Goal: Information Seeking & Learning: Learn about a topic

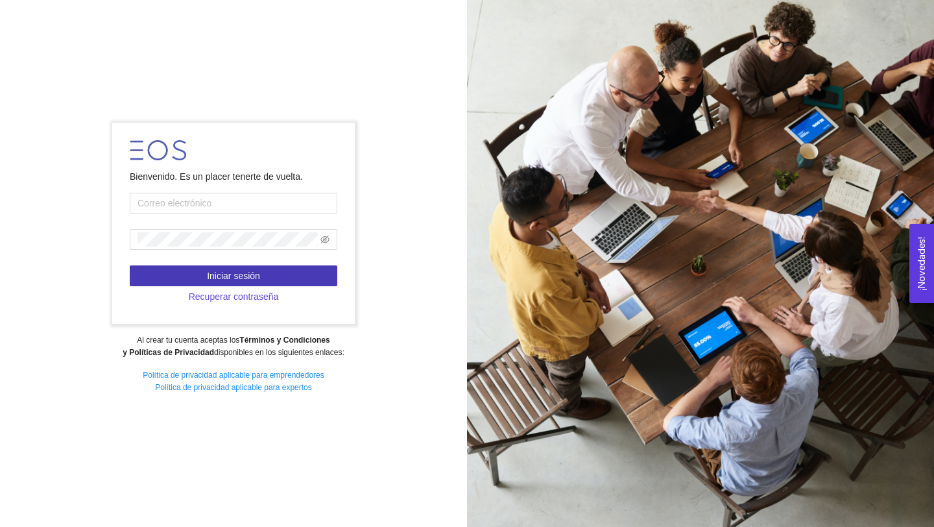
type input "[EMAIL_ADDRESS][DOMAIN_NAME]"
click at [293, 274] on button "Iniciar sesión" at bounding box center [234, 275] width 208 height 21
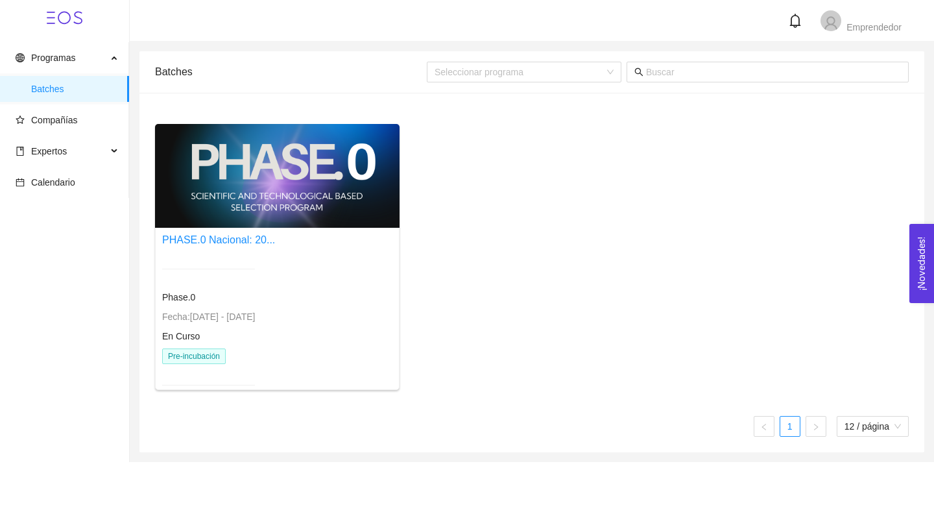
click at [255, 274] on div at bounding box center [208, 269] width 93 height 32
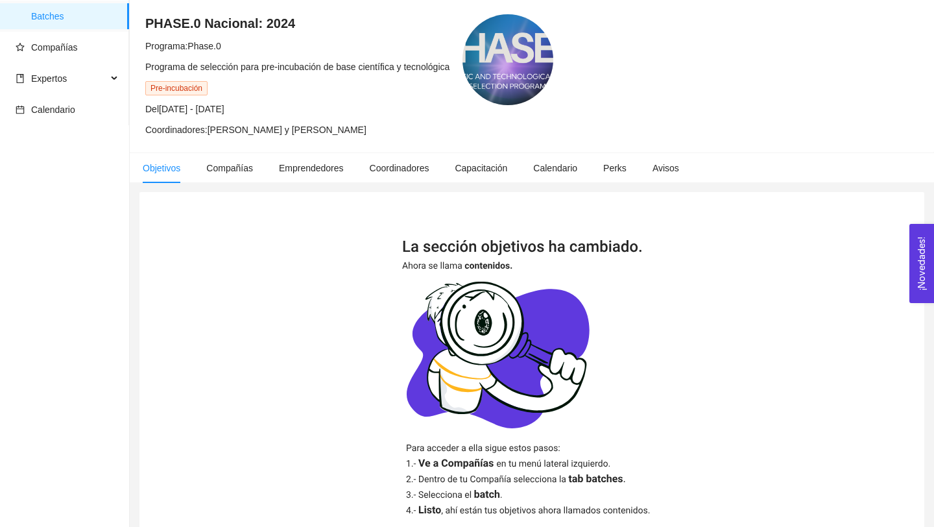
scroll to position [71, 0]
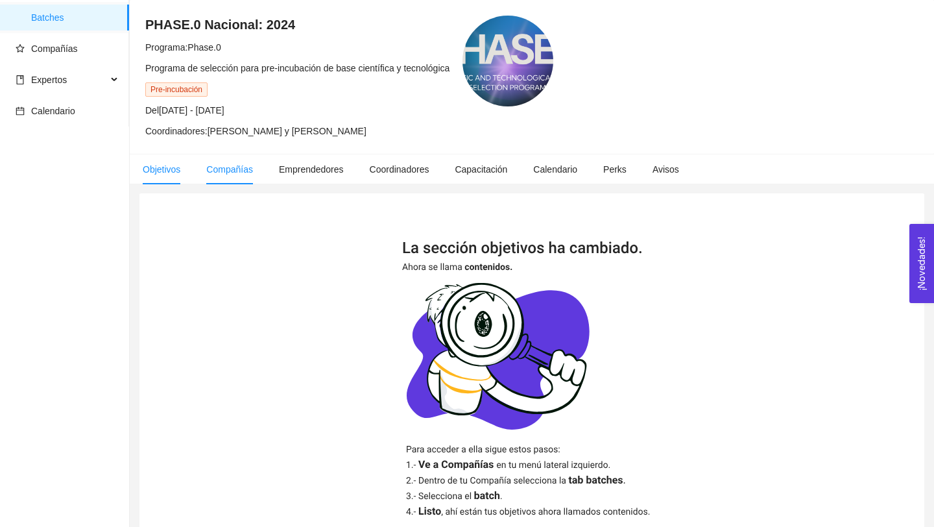
click at [220, 166] on span "Compañías" at bounding box center [229, 169] width 47 height 10
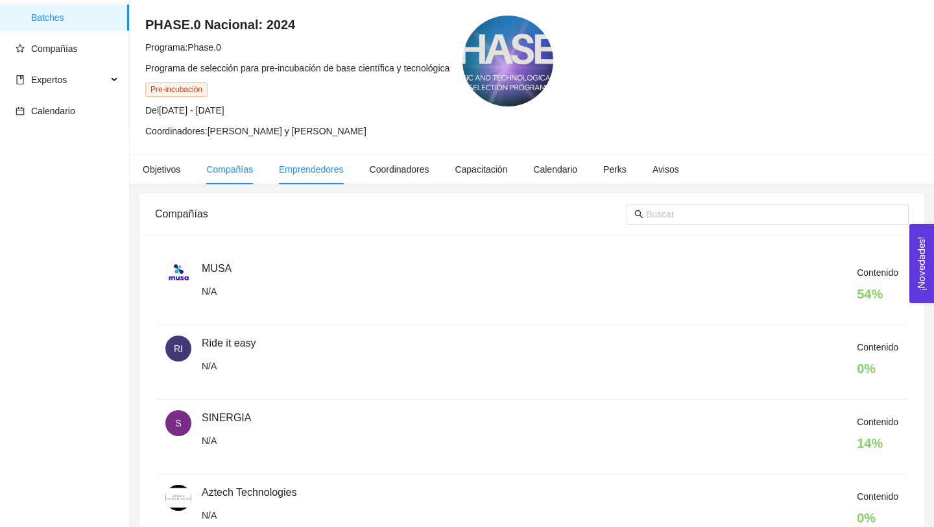
click at [308, 167] on span "Emprendedores" at bounding box center [311, 169] width 65 height 10
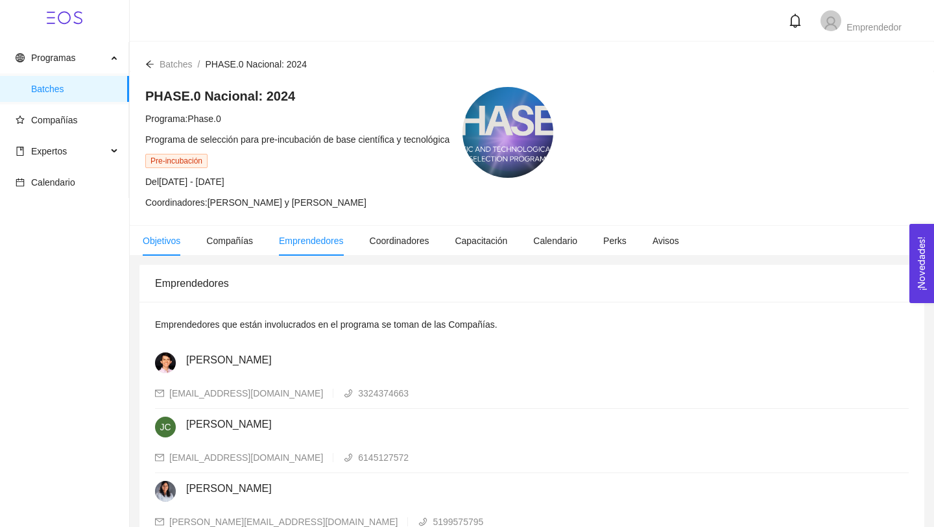
click at [154, 237] on span "Objetivos" at bounding box center [162, 241] width 38 height 10
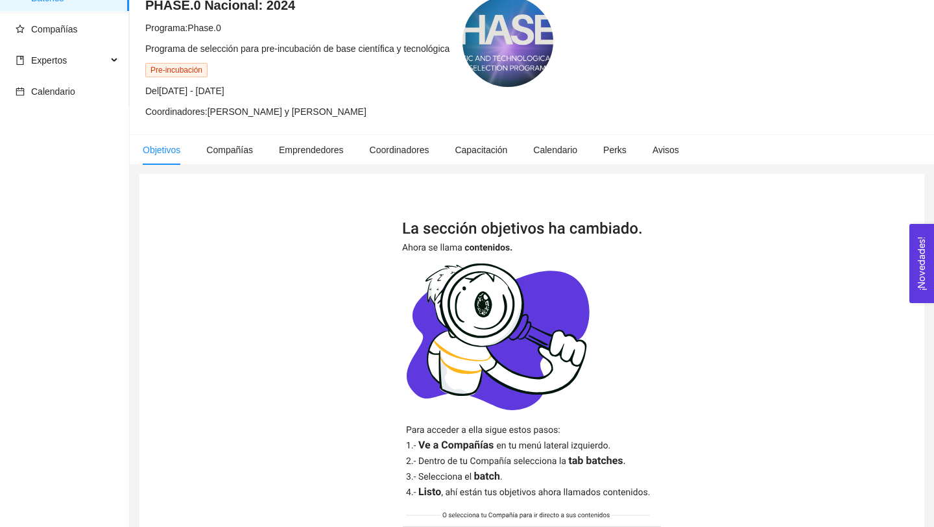
scroll to position [48, 0]
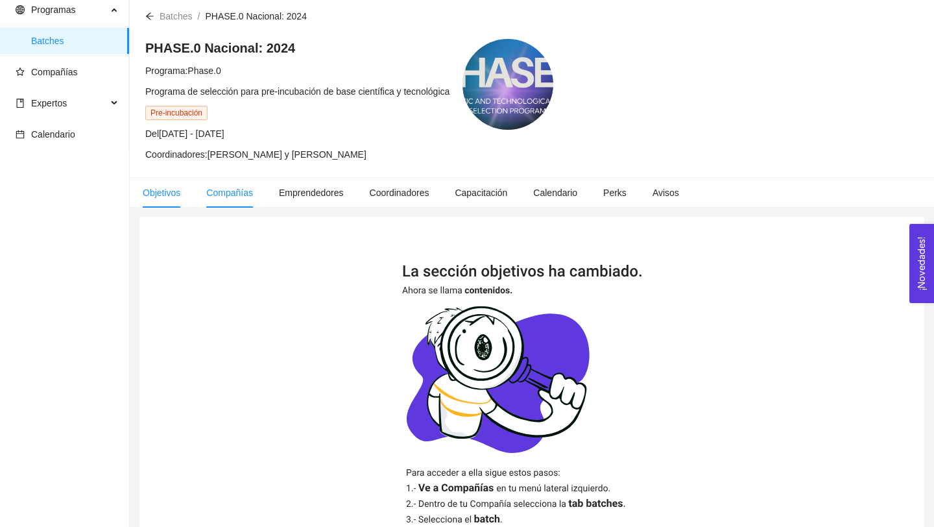
click at [221, 194] on span "Compañías" at bounding box center [229, 193] width 47 height 10
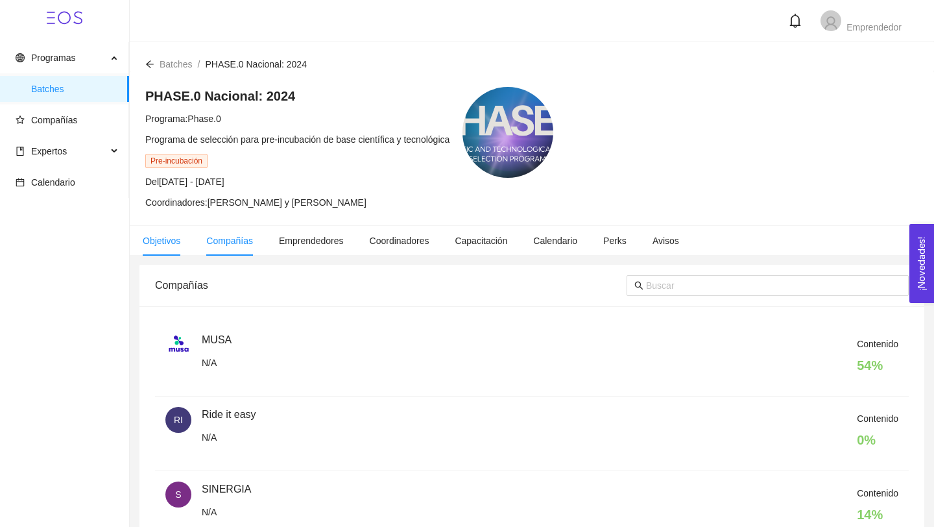
click at [154, 250] on li "Objetivos" at bounding box center [162, 241] width 64 height 30
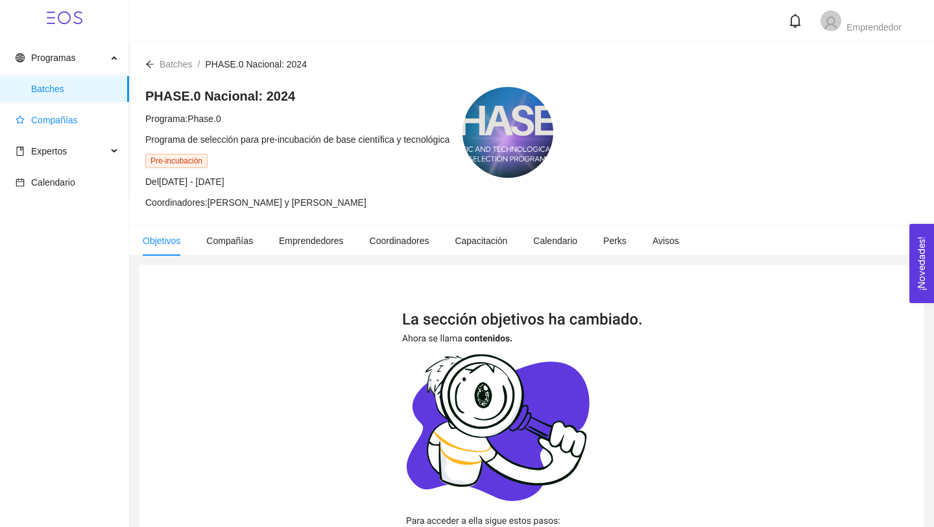
click at [64, 128] on span "Compañías" at bounding box center [67, 120] width 103 height 26
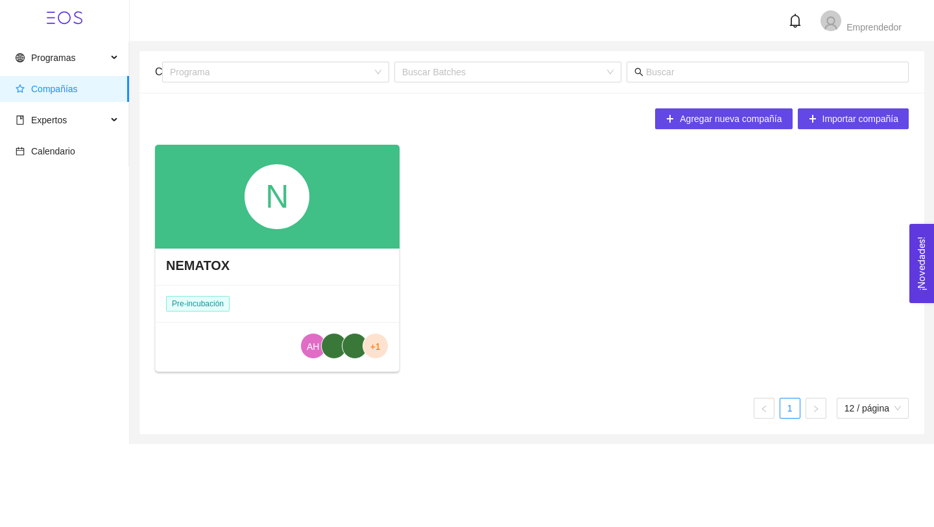
click at [206, 197] on div "N" at bounding box center [277, 197] width 245 height 104
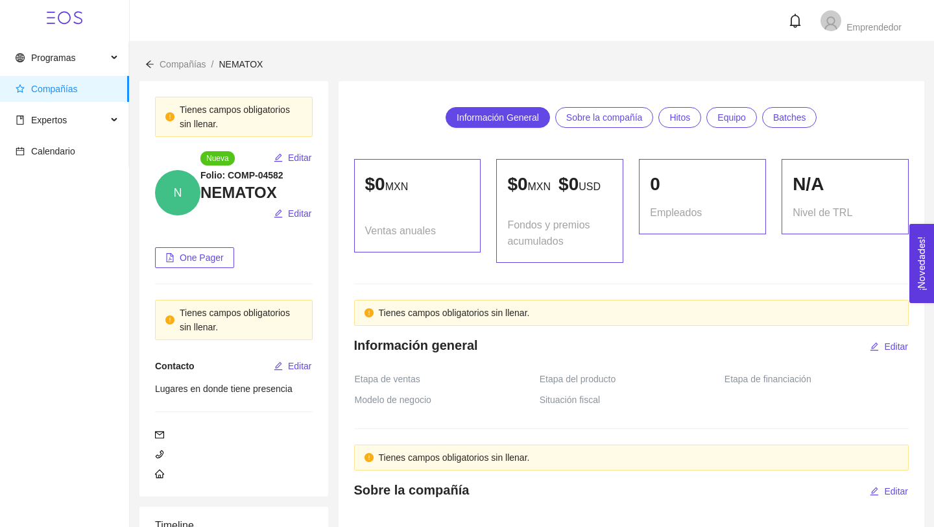
click at [780, 121] on span "Batches" at bounding box center [789, 117] width 33 height 19
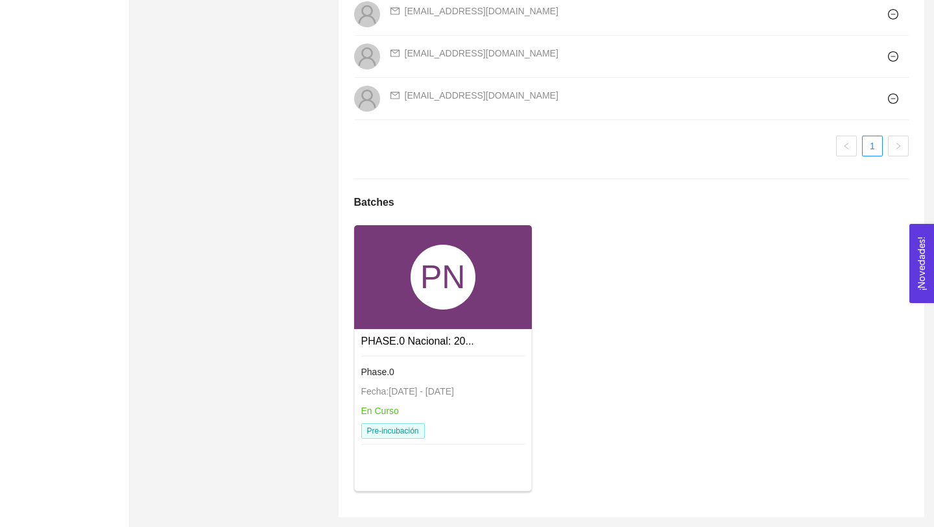
click at [458, 310] on div "PN" at bounding box center [443, 277] width 178 height 104
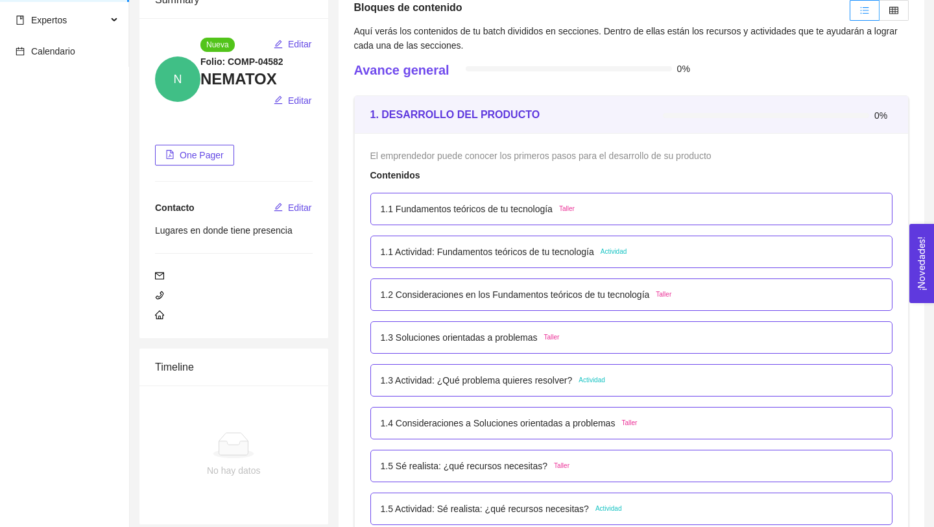
scroll to position [161, 0]
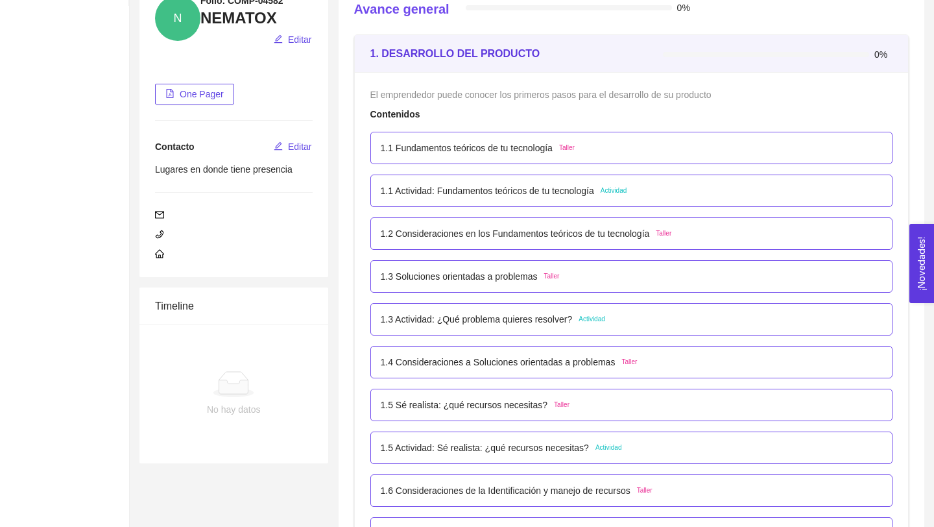
click at [426, 156] on div "1.1 Fundamentos teóricos de tu tecnología Taller" at bounding box center [632, 148] width 523 height 32
click at [432, 150] on p "1.1 Fundamentos teóricos de tu tecnología" at bounding box center [467, 148] width 172 height 14
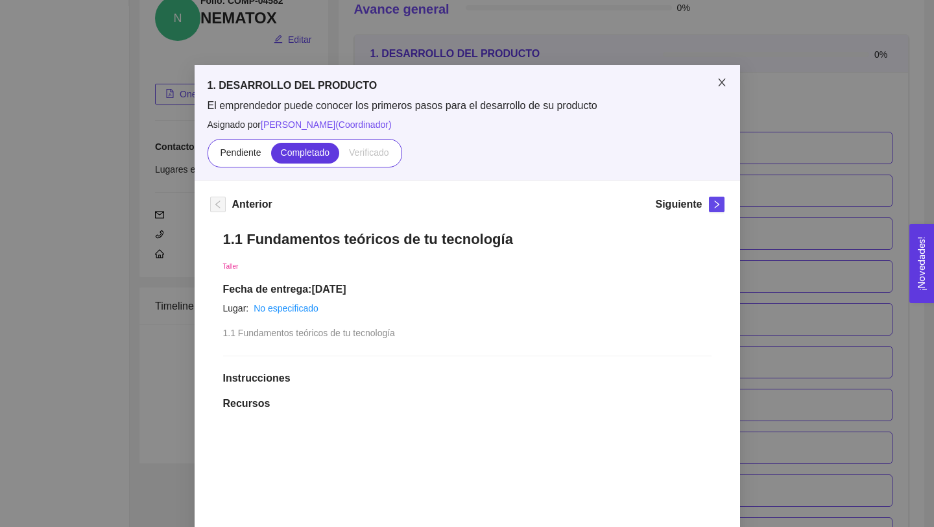
click at [725, 82] on icon "close" at bounding box center [722, 82] width 10 height 10
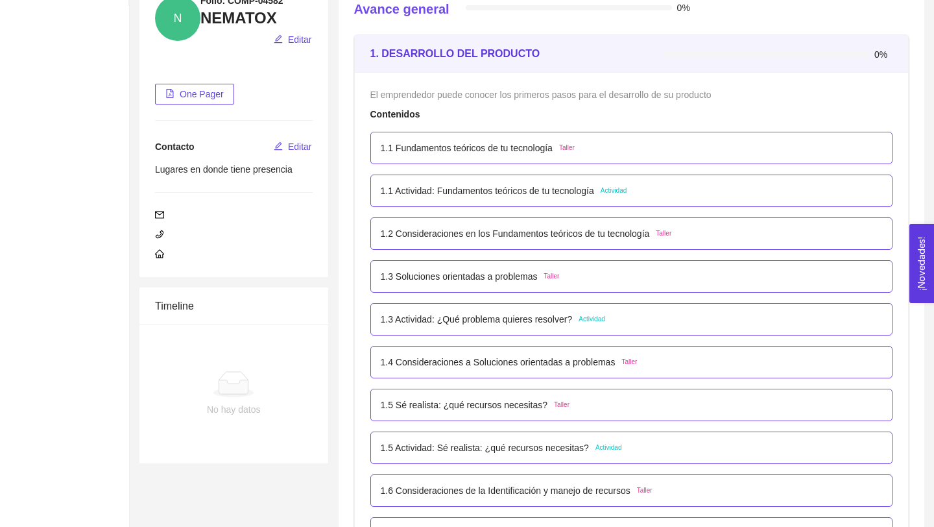
click at [566, 191] on p "1.1 Actividad: Fundamentos teóricos de tu tecnología" at bounding box center [487, 191] width 213 height 14
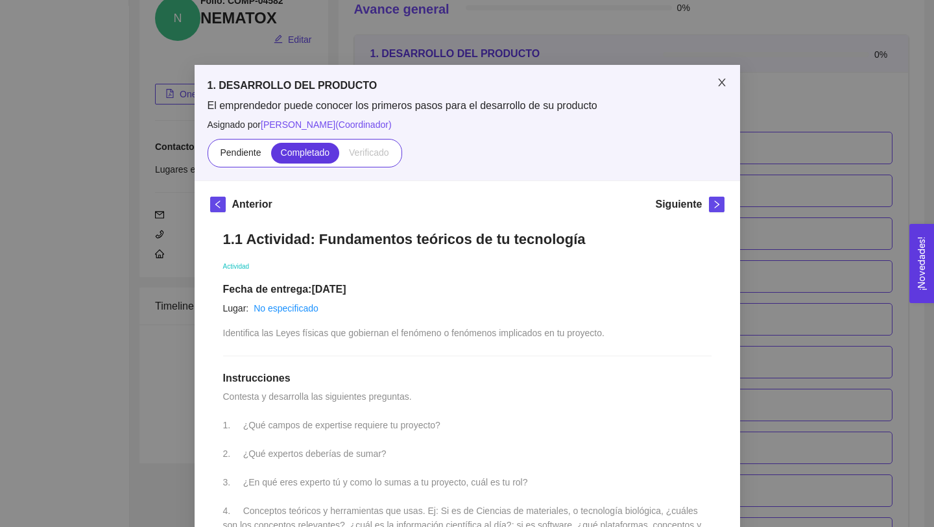
click at [721, 93] on span "Close" at bounding box center [722, 83] width 36 height 36
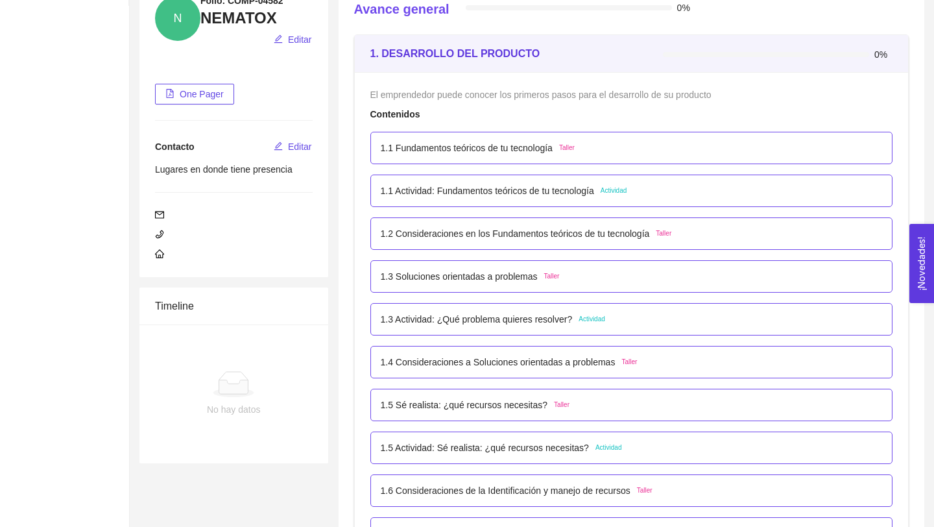
click at [563, 241] on div "1.2 Consideraciones en los Fundamentos teóricos de tu tecnología Taller" at bounding box center [632, 233] width 523 height 32
click at [557, 234] on p "1.2 Consideraciones en los Fundamentos teóricos de tu tecnología" at bounding box center [515, 233] width 269 height 14
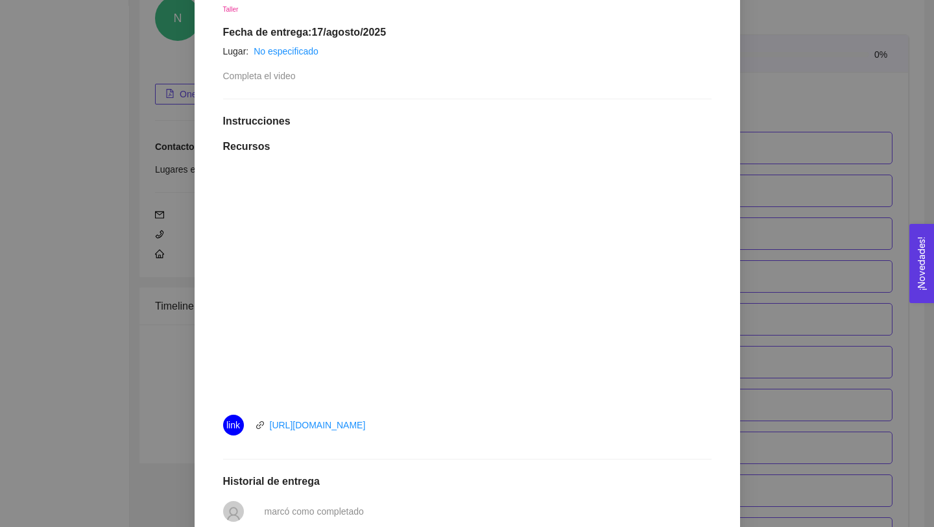
scroll to position [259, 0]
click at [366, 425] on link "[URL][DOMAIN_NAME]" at bounding box center [318, 423] width 96 height 10
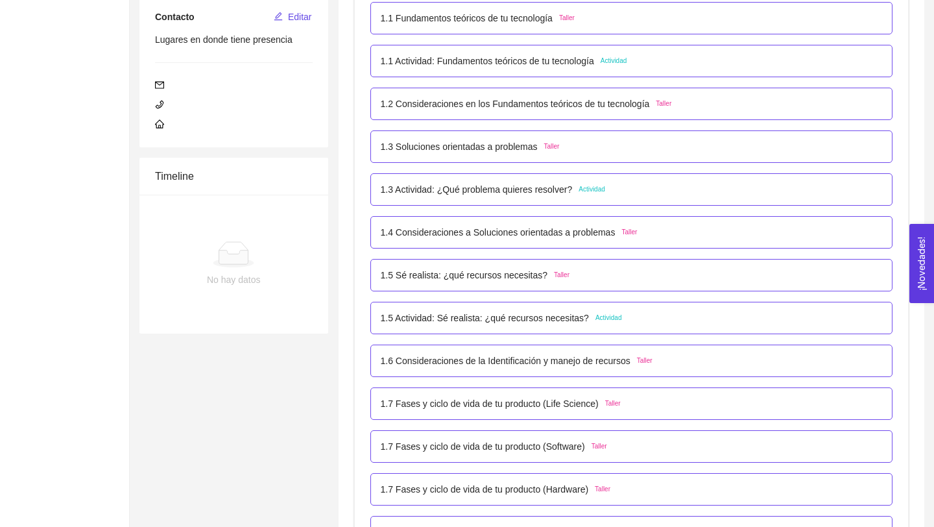
scroll to position [288, 0]
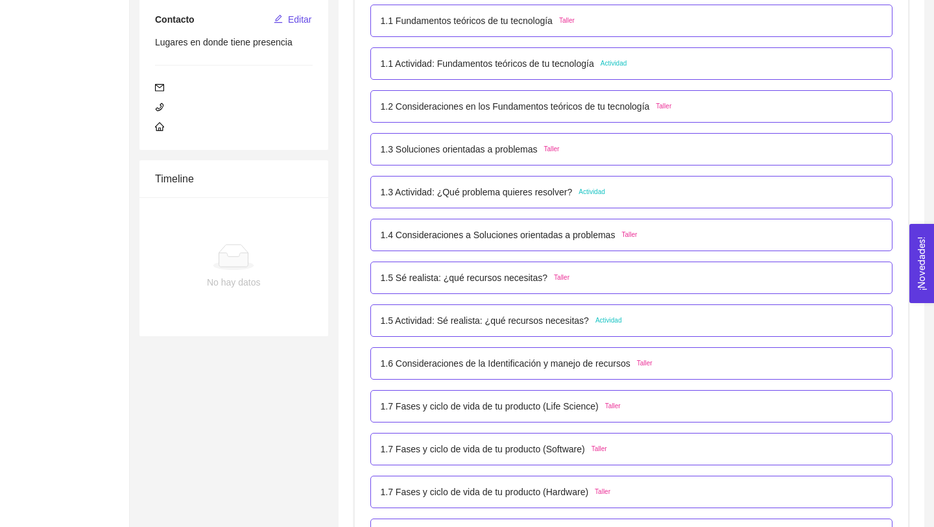
click at [400, 108] on p "1.2 Consideraciones en los Fundamentos teóricos de tu tecnología" at bounding box center [515, 106] width 269 height 14
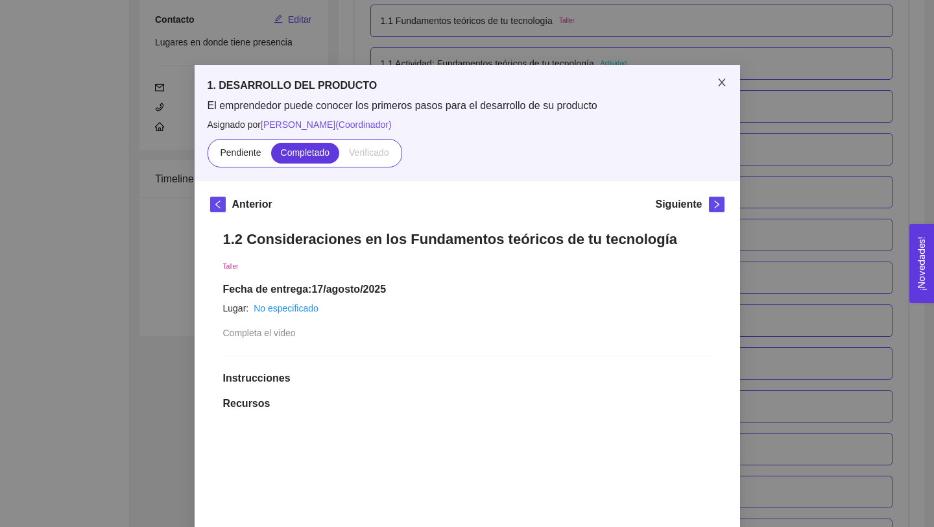
click at [715, 81] on span "Close" at bounding box center [722, 83] width 36 height 36
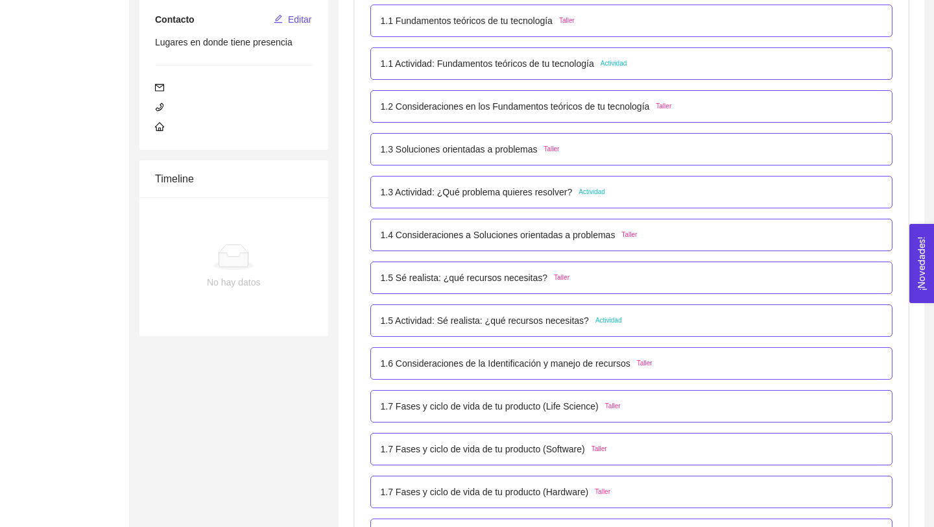
click at [513, 150] on p "1.3 Soluciones orientadas a problemas" at bounding box center [459, 149] width 157 height 14
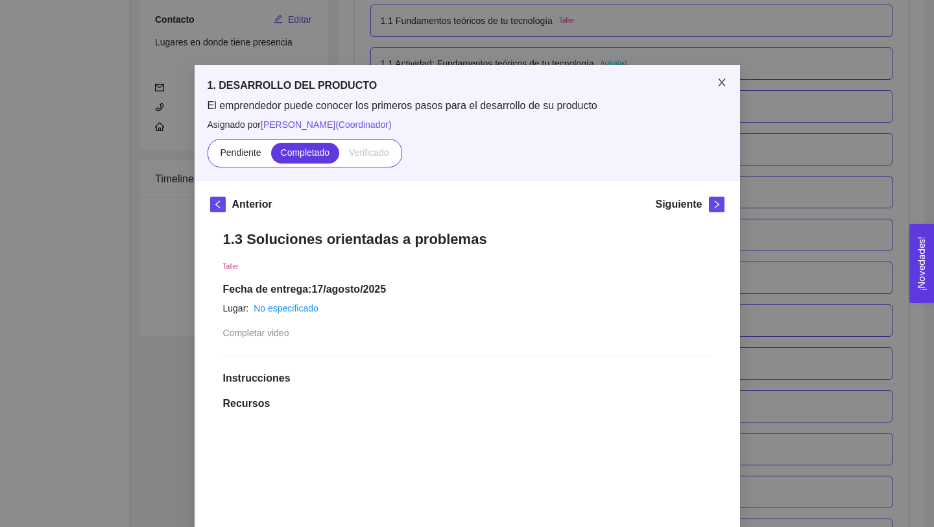
click at [718, 81] on icon "close" at bounding box center [722, 82] width 10 height 10
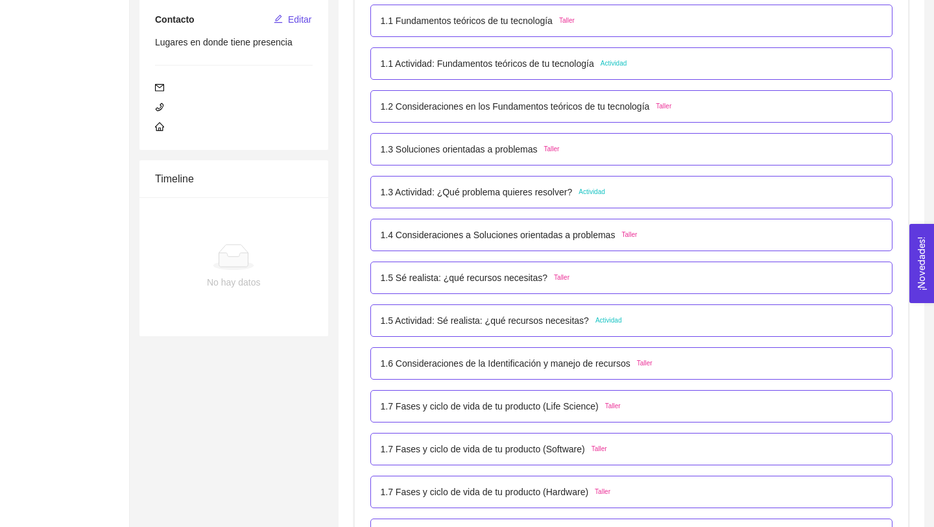
click at [519, 188] on p "1.3 Actividad: ¿Qué problema quieres resolver?" at bounding box center [477, 192] width 192 height 14
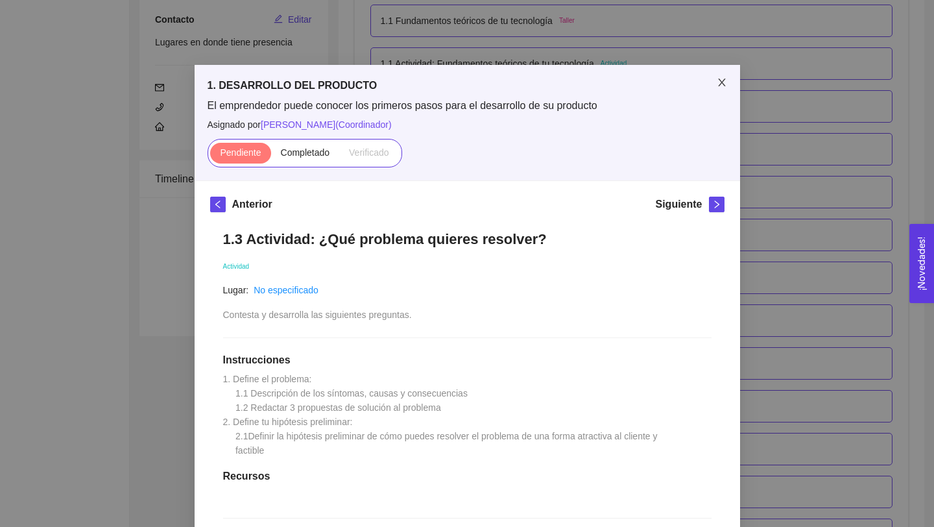
click at [720, 88] on icon "close" at bounding box center [722, 82] width 10 height 10
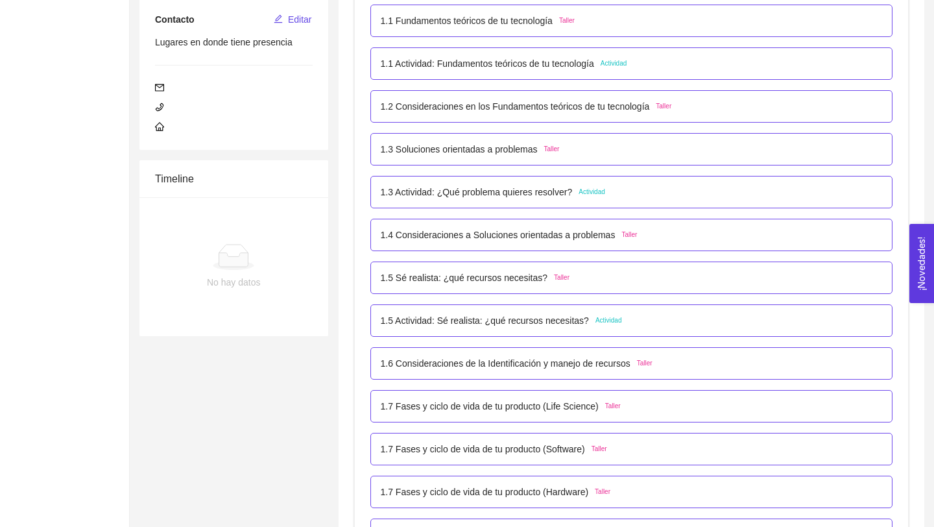
click at [466, 236] on p "1.4 Consideraciones a Soluciones orientadas a problemas" at bounding box center [498, 235] width 235 height 14
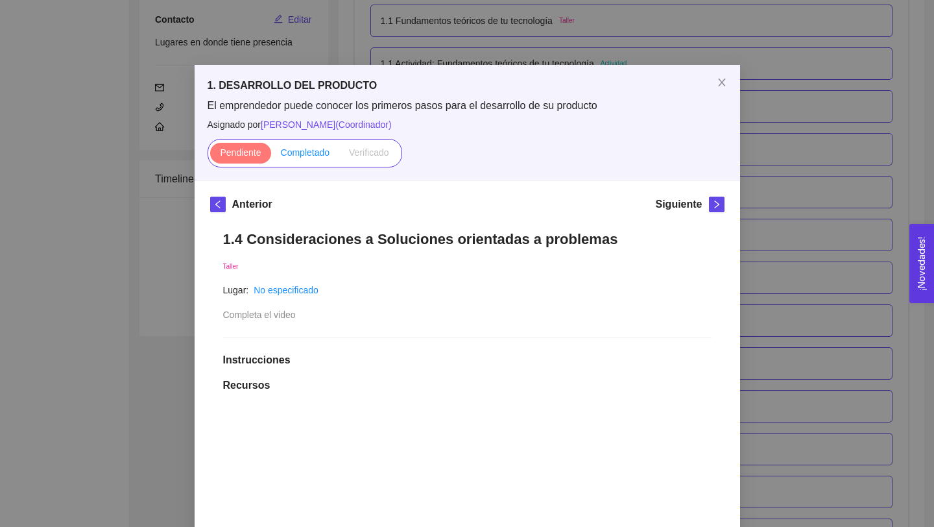
click at [313, 152] on span "Completado" at bounding box center [305, 152] width 49 height 10
click at [271, 156] on input "Completado" at bounding box center [271, 156] width 0 height 0
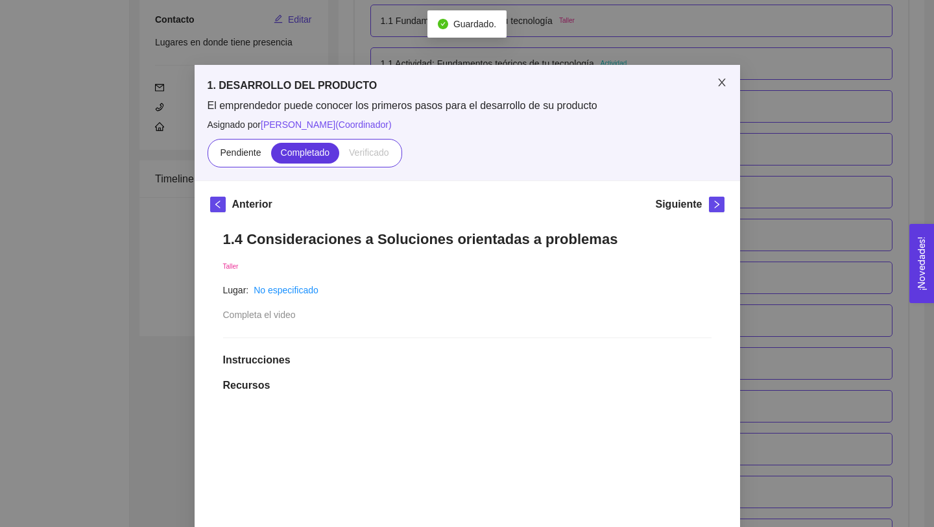
click at [718, 82] on icon "close" at bounding box center [722, 82] width 10 height 10
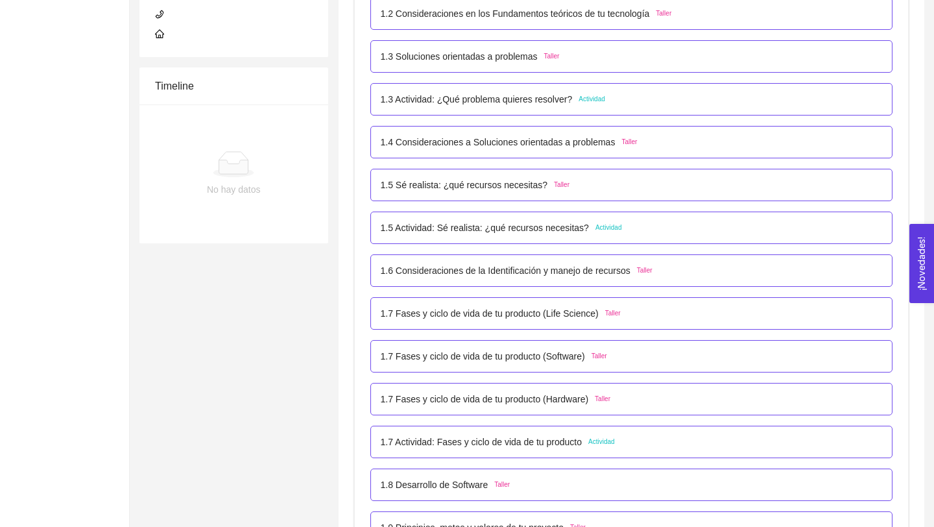
scroll to position [380, 0]
click at [508, 143] on p "1.4 Consideraciones a Soluciones orientadas a problemas" at bounding box center [498, 143] width 235 height 14
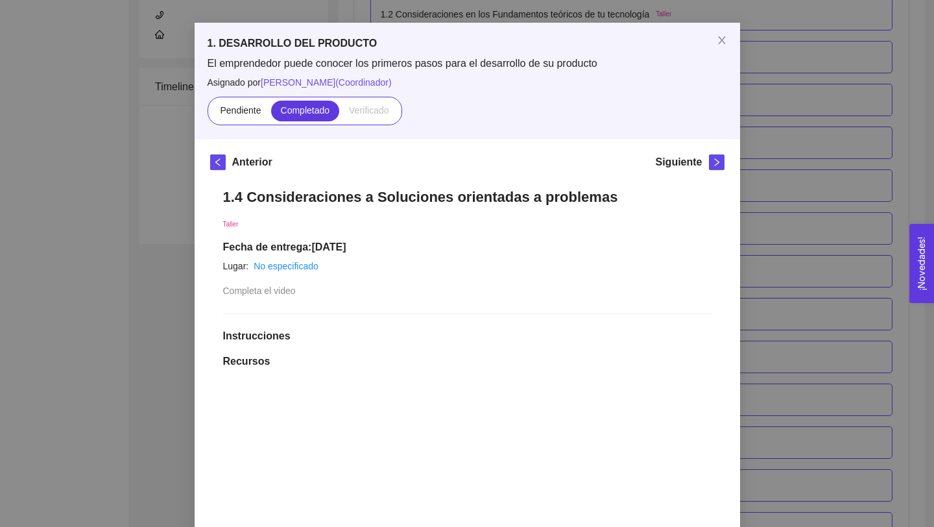
scroll to position [0, 0]
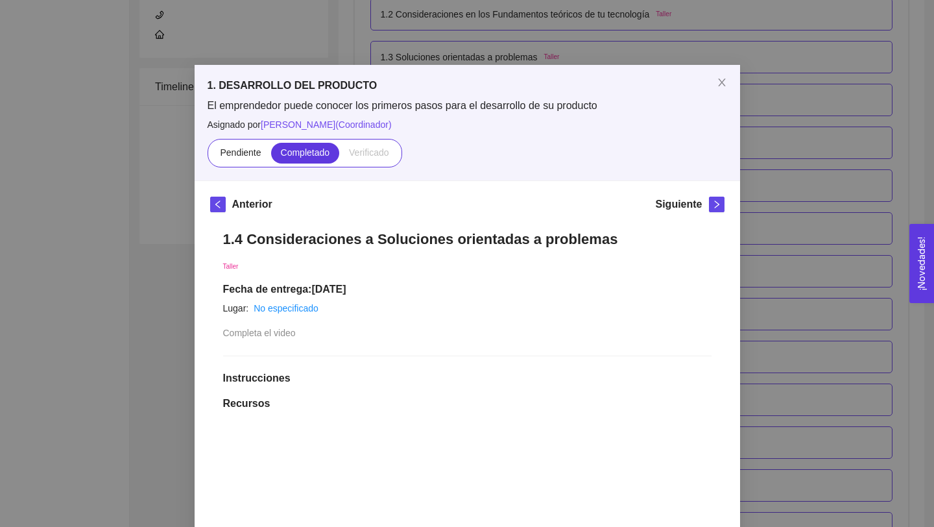
click at [786, 321] on div "1. DESARROLLO DEL PRODUCTO El emprendedor puede conocer los primeros pasos para…" at bounding box center [467, 263] width 934 height 527
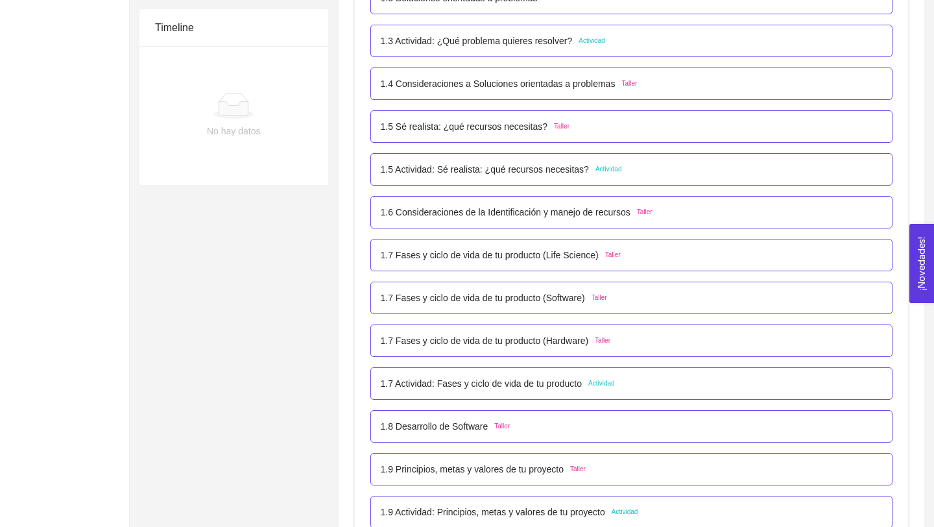
scroll to position [447, 0]
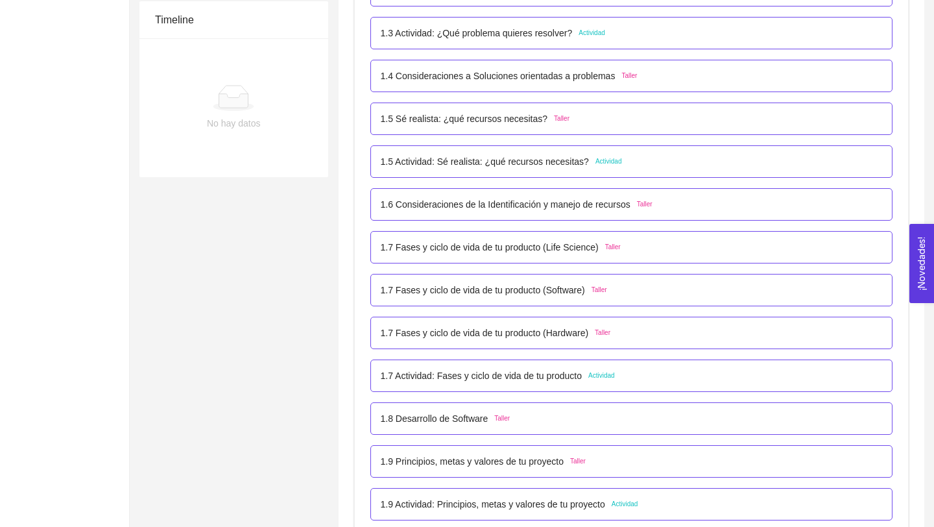
click at [512, 119] on p "1.5 Sé realista: ¿qué recursos necesitas?" at bounding box center [464, 119] width 167 height 14
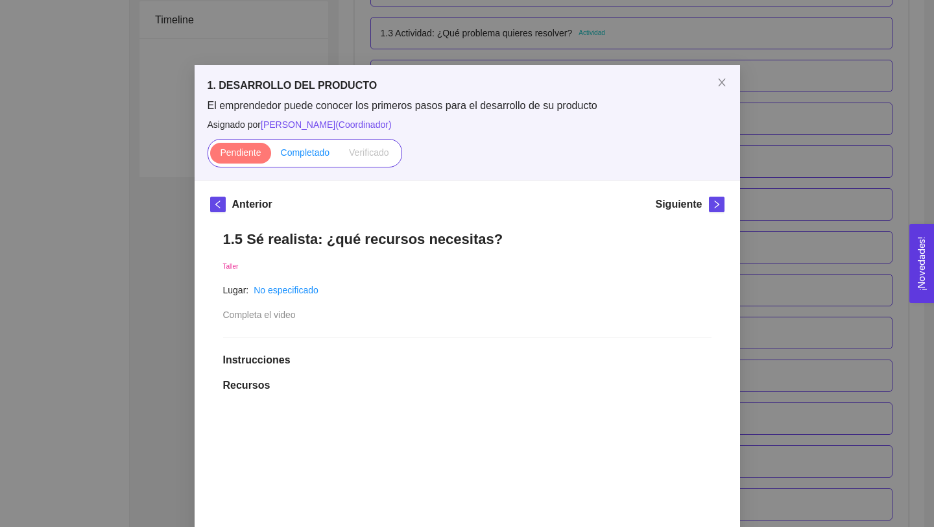
click at [313, 159] on label "Completado" at bounding box center [305, 153] width 69 height 21
click at [271, 156] on input "Completado" at bounding box center [271, 156] width 0 height 0
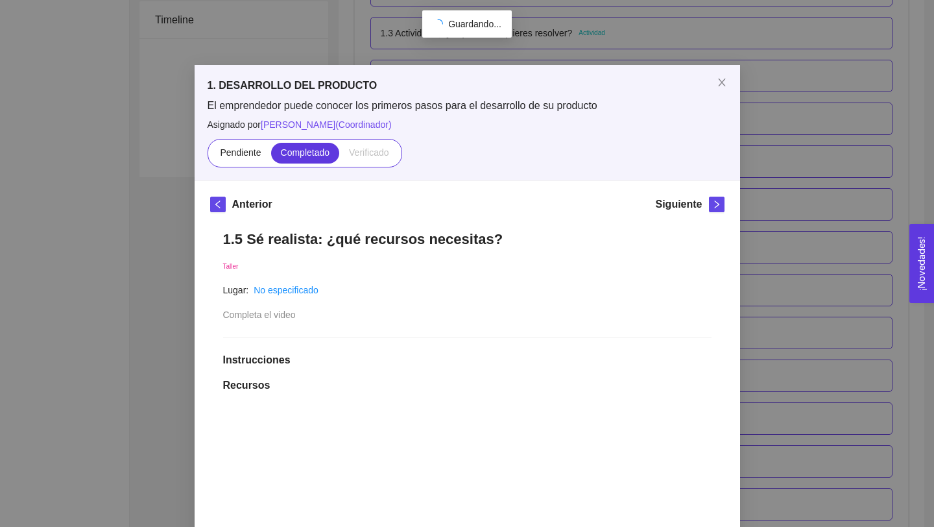
scroll to position [106, 0]
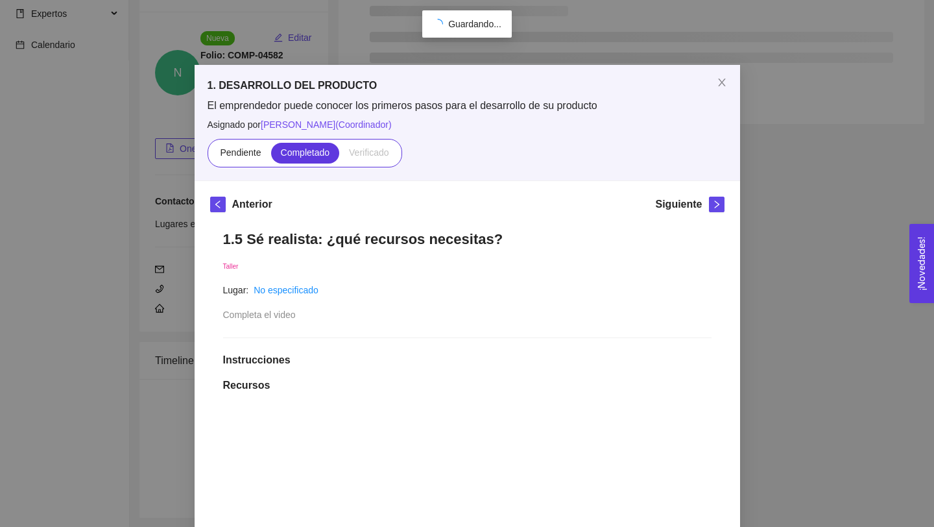
click at [779, 205] on div "1. DESARROLLO DEL PRODUCTO El emprendedor puede conocer los primeros pasos para…" at bounding box center [467, 263] width 934 height 527
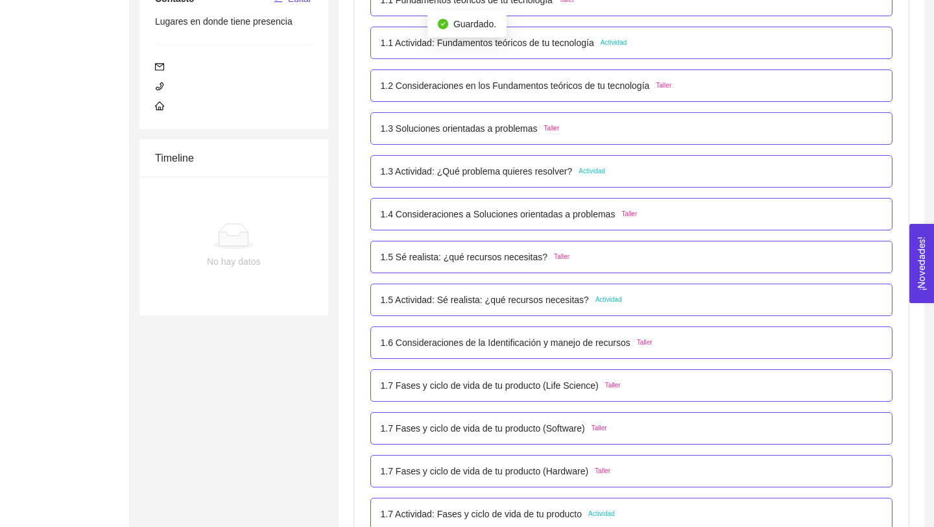
scroll to position [322, 0]
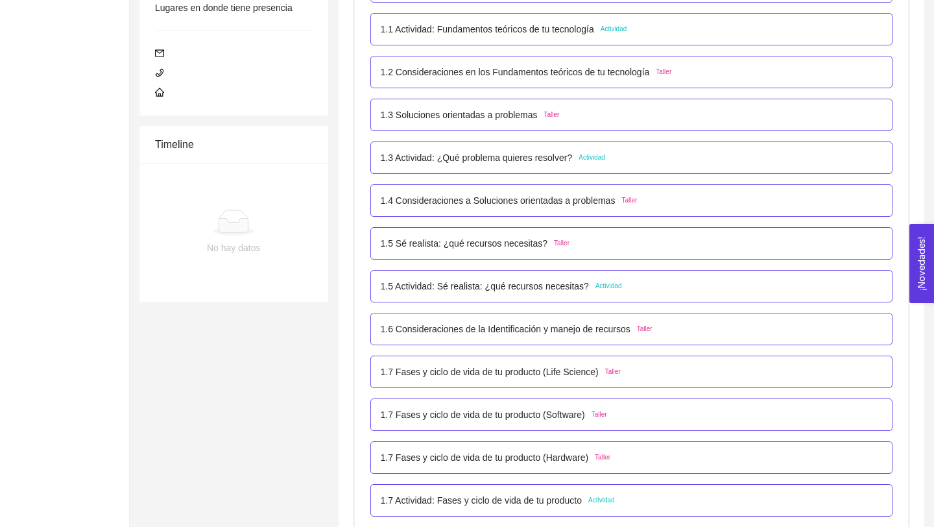
click at [437, 286] on p "1.5 Actividad: Sé realista: ¿qué recursos necesitas?" at bounding box center [485, 286] width 208 height 14
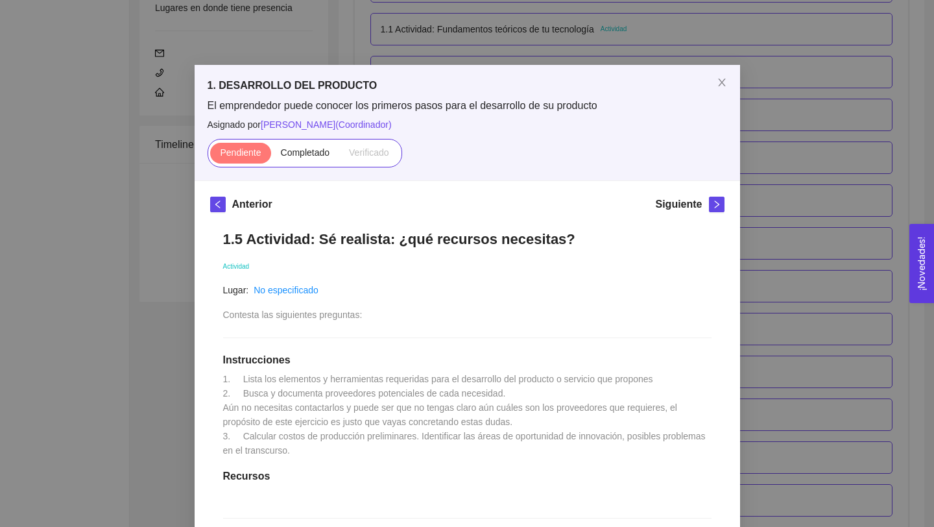
click at [755, 248] on div "1. DESARROLLO DEL PRODUCTO El emprendedor puede conocer los primeros pasos para…" at bounding box center [467, 263] width 934 height 527
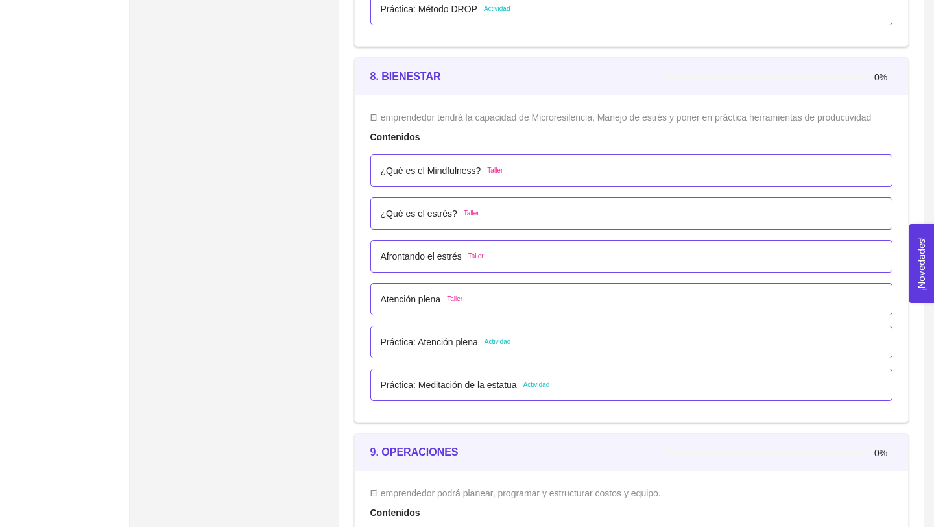
scroll to position [3926, 0]
click at [407, 341] on p "Práctica: Atención plena" at bounding box center [429, 341] width 97 height 14
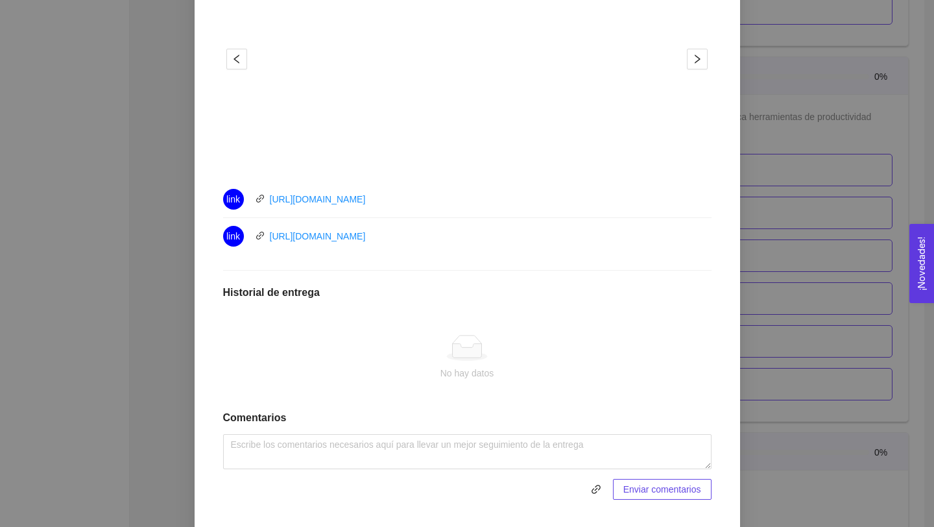
scroll to position [529, 0]
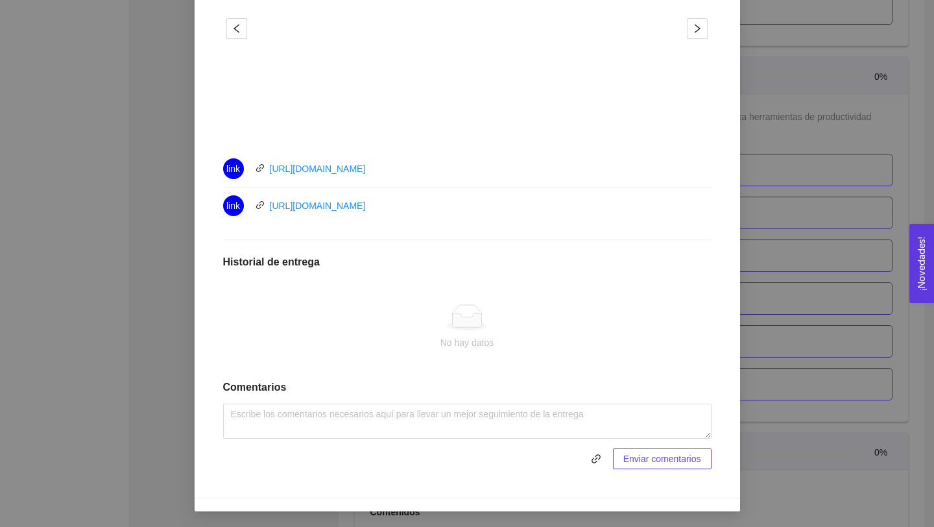
click at [868, 283] on div "8. BIENESTAR El emprendedor tendrá la capacidad de Microresilencia, Manejo de e…" at bounding box center [467, 263] width 934 height 527
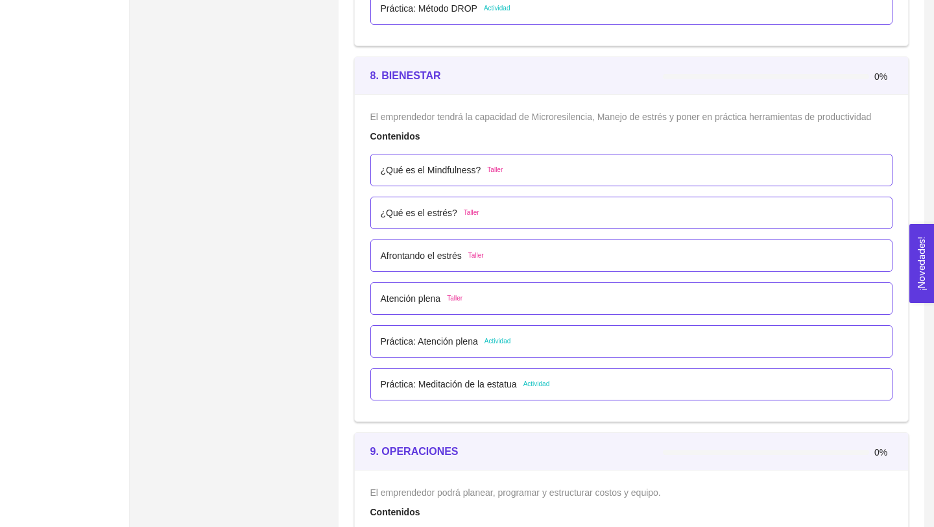
scroll to position [465, 0]
click at [395, 393] on div "Práctica: Meditación de la estatua Actividad" at bounding box center [632, 384] width 523 height 32
click at [398, 377] on p "Práctica: Meditación de la estatua" at bounding box center [449, 384] width 136 height 14
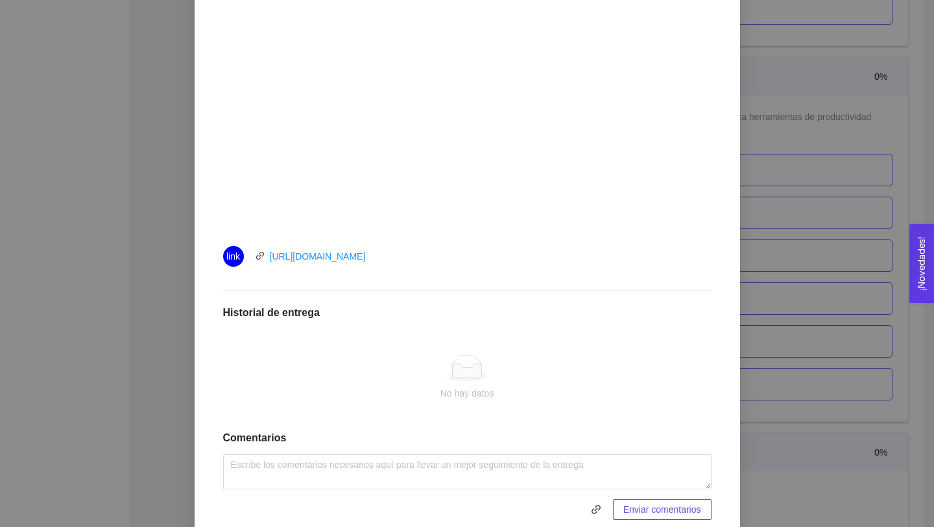
scroll to position [473, 0]
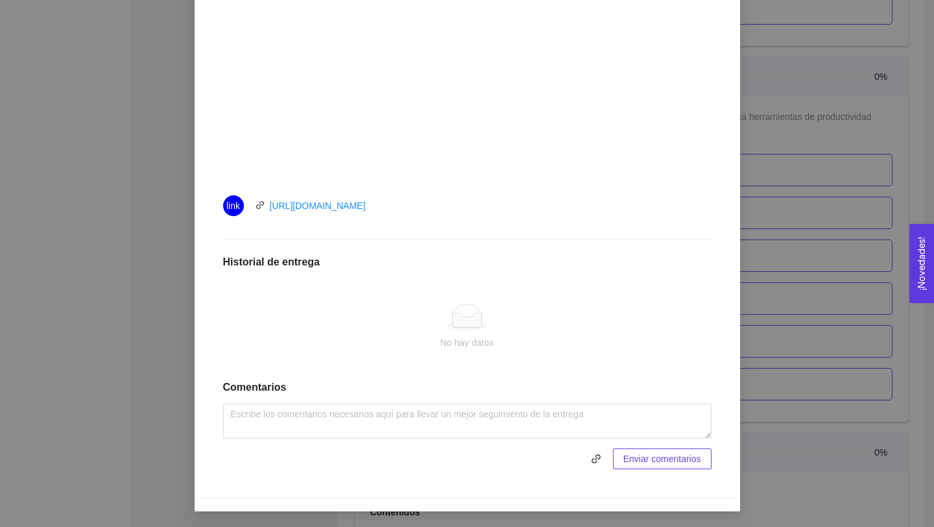
click at [788, 263] on div "8. BIENESTAR El emprendedor tendrá la capacidad de Microresilencia, Manejo de e…" at bounding box center [467, 263] width 934 height 527
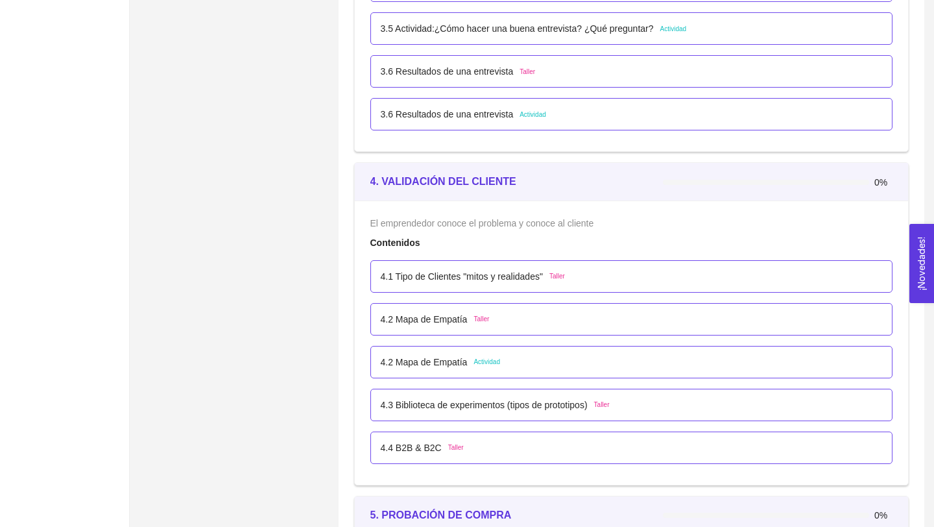
scroll to position [1971, 0]
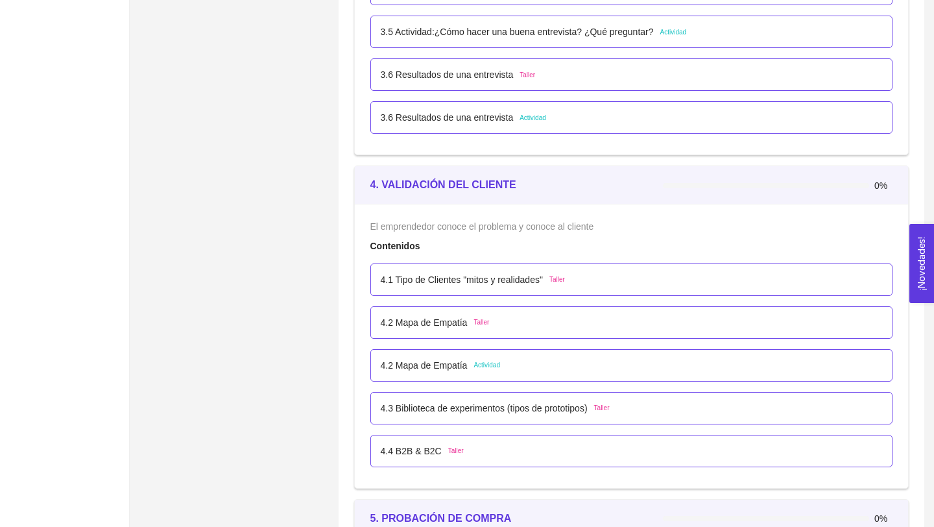
click at [430, 369] on p "4.2 Mapa de Empatía" at bounding box center [424, 365] width 87 height 14
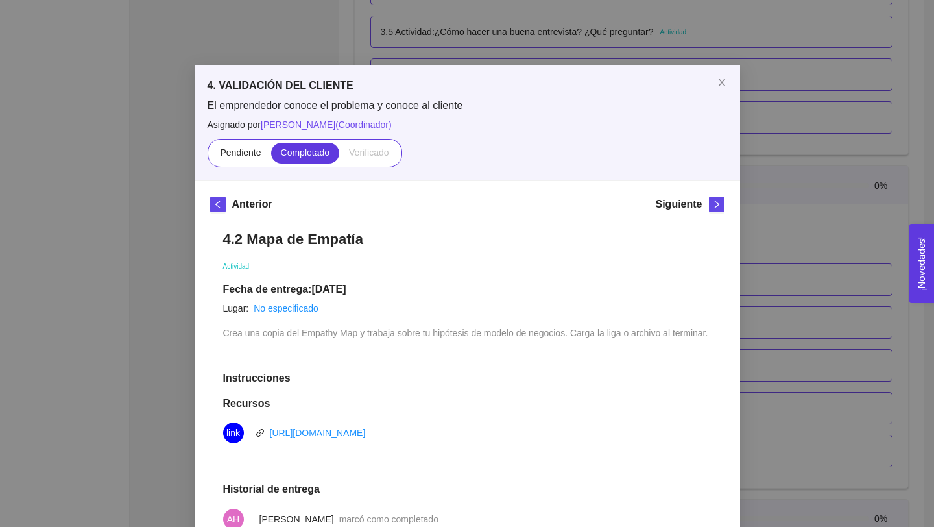
scroll to position [265, 0]
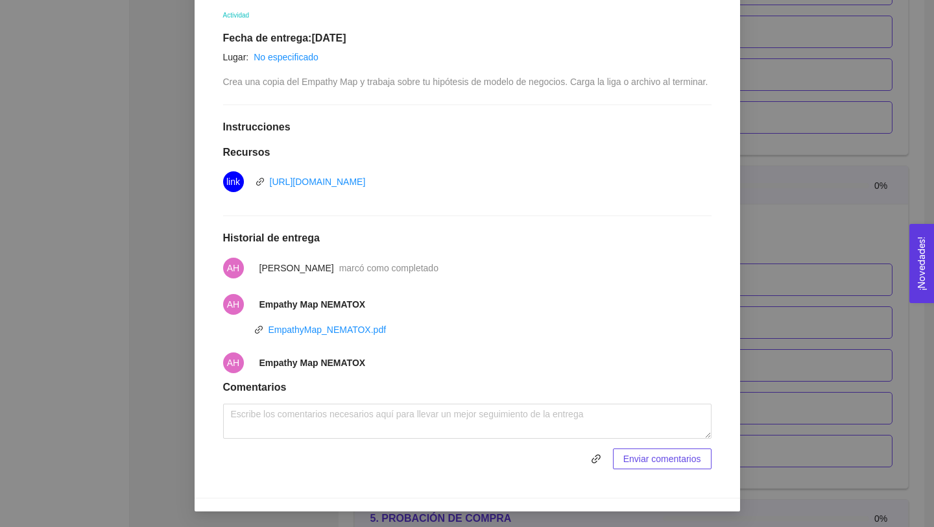
click at [743, 305] on div "4. VALIDACIÓN DEL CLIENTE El emprendedor conoce el problema y conoce al cliente…" at bounding box center [467, 263] width 934 height 527
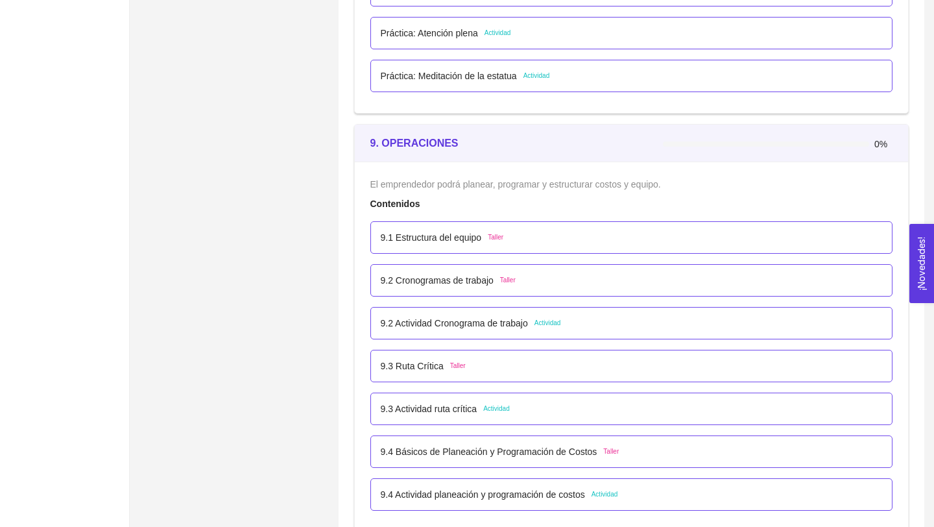
scroll to position [4235, 0]
click at [524, 317] on p "9.2 Actividad Cronograma de trabajo" at bounding box center [454, 322] width 147 height 14
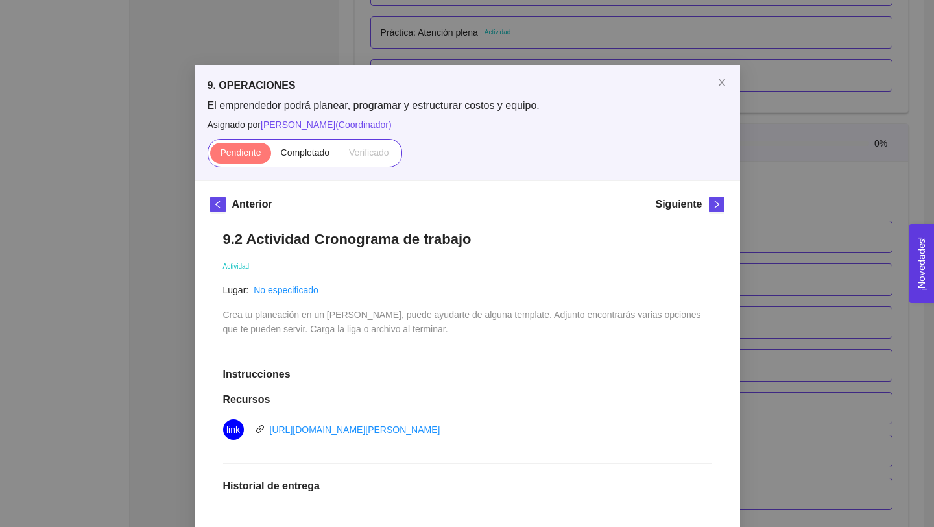
click at [751, 278] on div "9. OPERACIONES El emprendedor podrá planear, programar y estructurar costos y e…" at bounding box center [467, 263] width 934 height 527
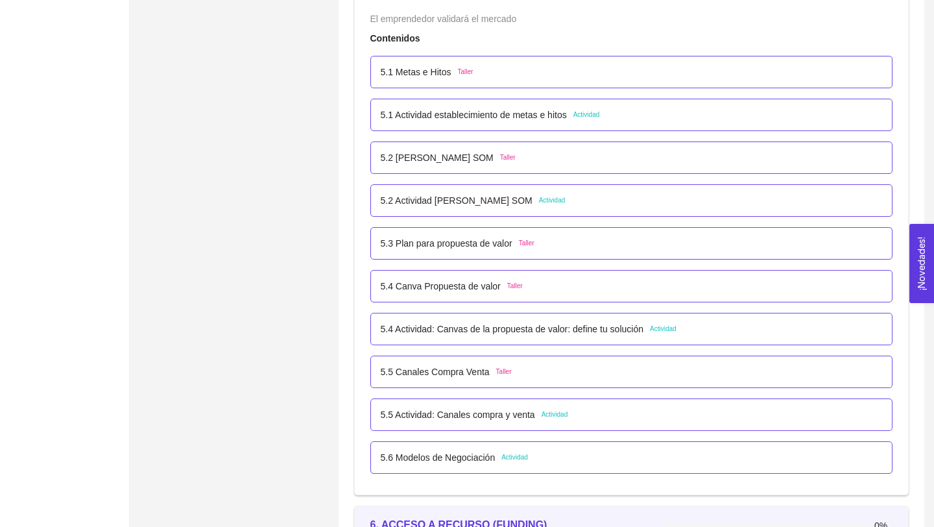
scroll to position [2509, 0]
